Goal: Transaction & Acquisition: Obtain resource

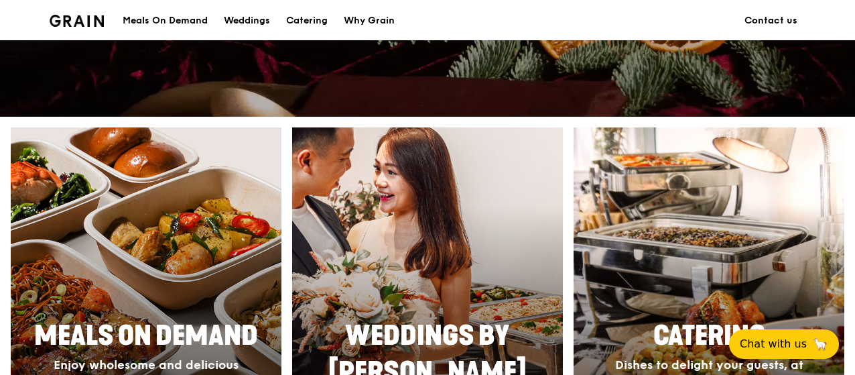
scroll to position [611, 0]
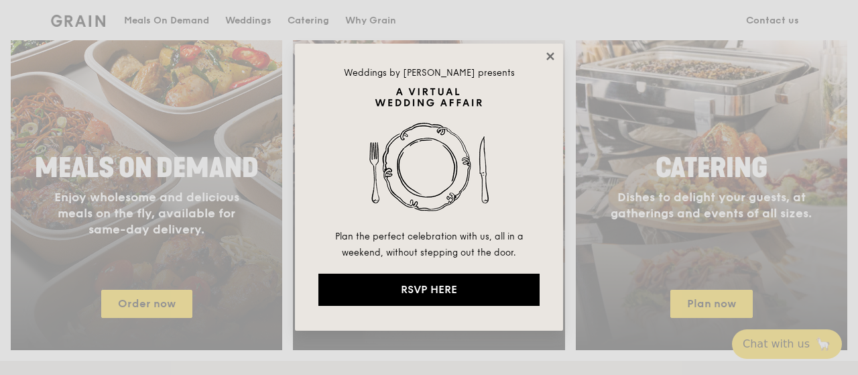
click at [552, 58] on icon at bounding box center [549, 55] width 7 height 7
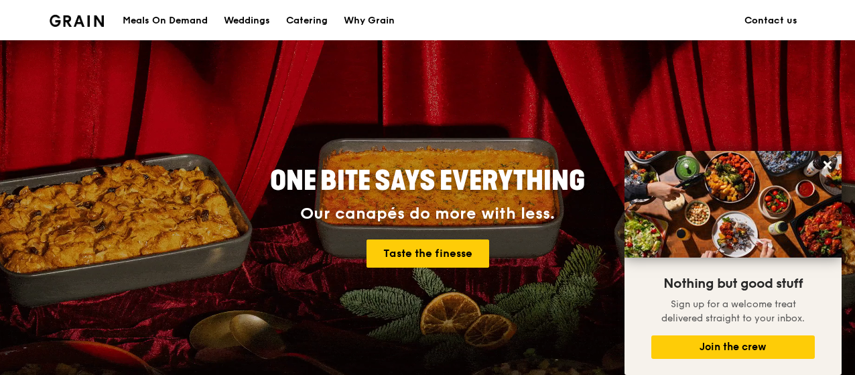
scroll to position [94, 0]
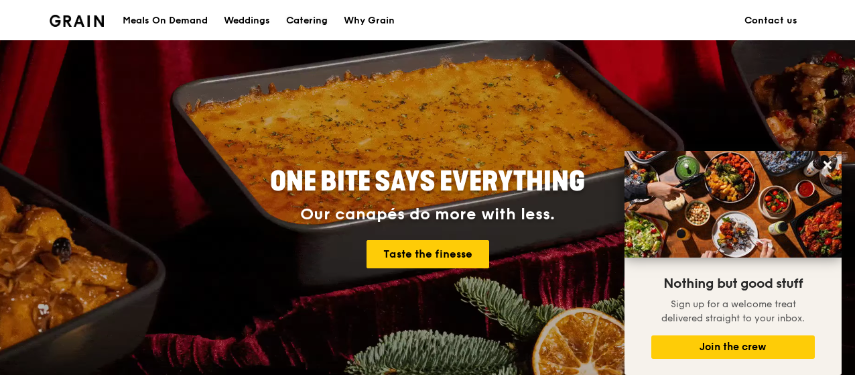
click at [302, 17] on div "Catering" at bounding box center [307, 21] width 42 height 40
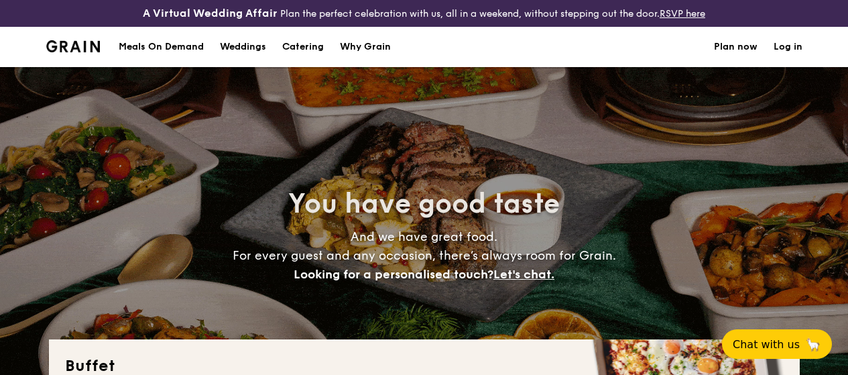
select select
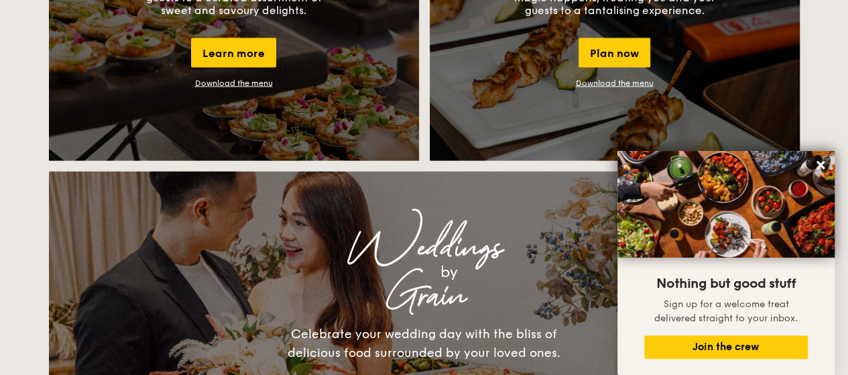
scroll to position [1365, 0]
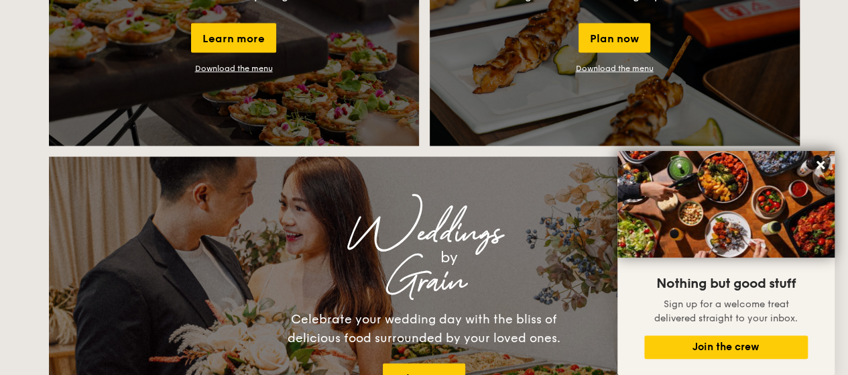
click at [625, 73] on link "Download the menu" at bounding box center [615, 68] width 78 height 9
